Goal: Use online tool/utility

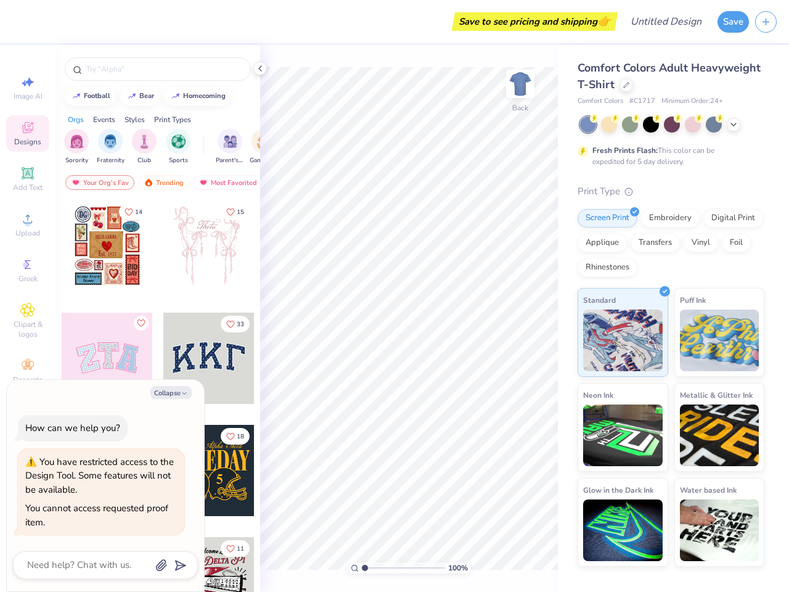
click at [733, 22] on button "Save" at bounding box center [732, 22] width 31 height 22
click at [765, 22] on line "button" at bounding box center [766, 22] width 6 height 0
click at [28, 88] on icon at bounding box center [27, 82] width 15 height 15
click at [28, 133] on icon at bounding box center [27, 127] width 15 height 15
click at [28, 179] on icon at bounding box center [27, 173] width 15 height 15
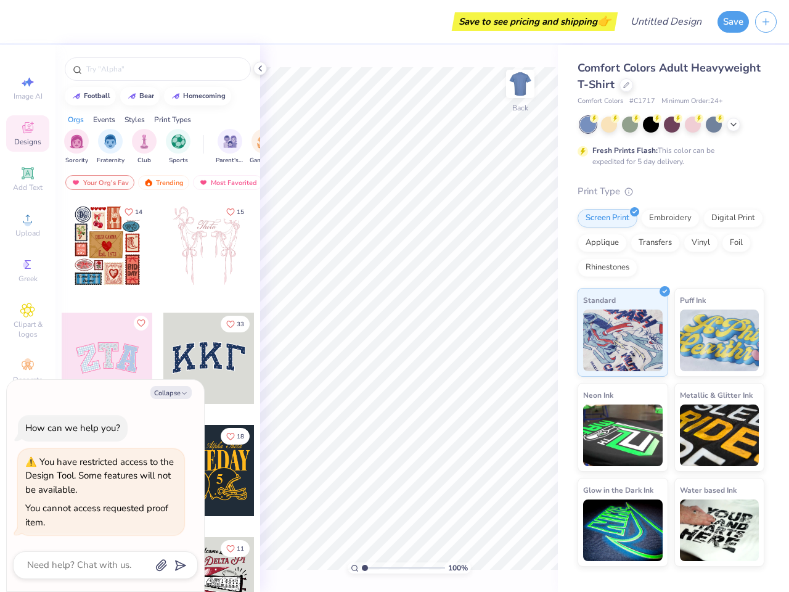
click at [28, 224] on circle at bounding box center [27, 222] width 7 height 7
click at [28, 380] on div "Collapse How can we help you? You have restricted access to the Design Tool. So…" at bounding box center [105, 485] width 197 height 211
click at [28, 422] on div "How can we help you?" at bounding box center [72, 428] width 95 height 12
click at [28, 455] on div "You have restricted access to the Design Tool. Some features will not be availa…" at bounding box center [99, 475] width 149 height 40
